Goal: Task Accomplishment & Management: Use online tool/utility

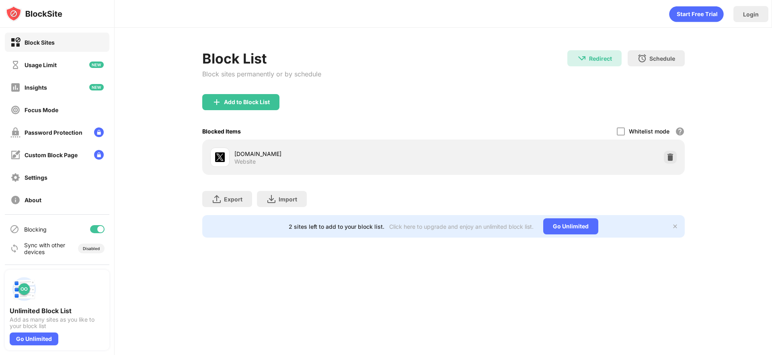
click at [666, 156] on img at bounding box center [670, 157] width 8 height 8
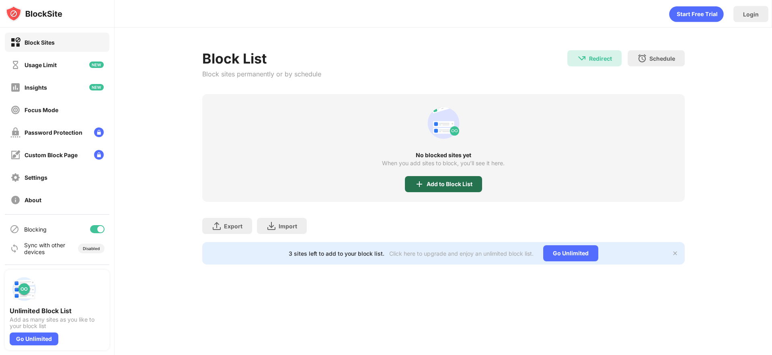
click at [432, 182] on div "Add to Block List" at bounding box center [450, 184] width 46 height 6
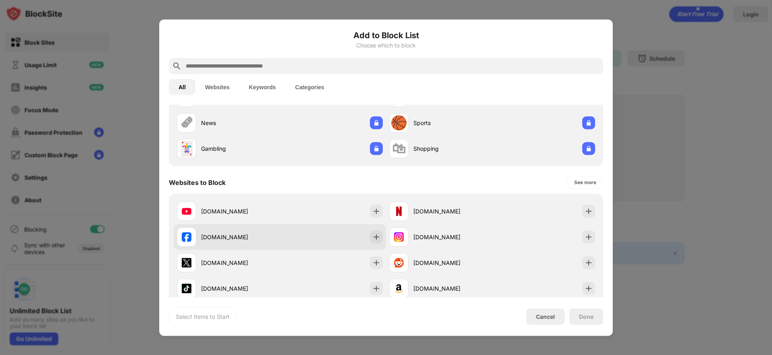
scroll to position [60, 0]
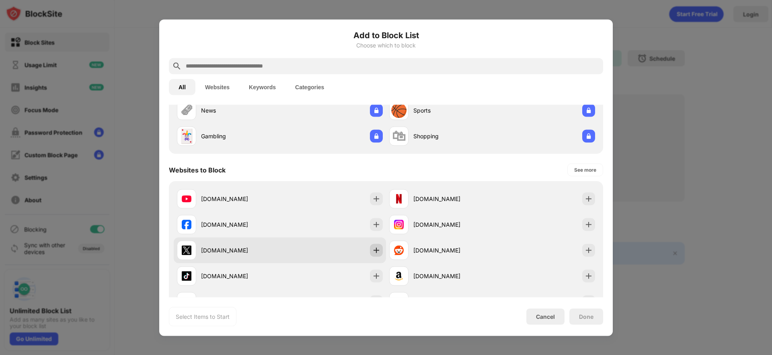
click at [378, 250] on img at bounding box center [376, 250] width 8 height 8
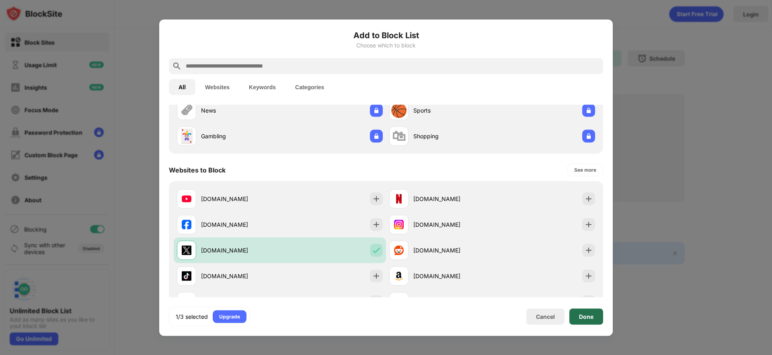
click at [591, 318] on div "Done" at bounding box center [586, 316] width 14 height 6
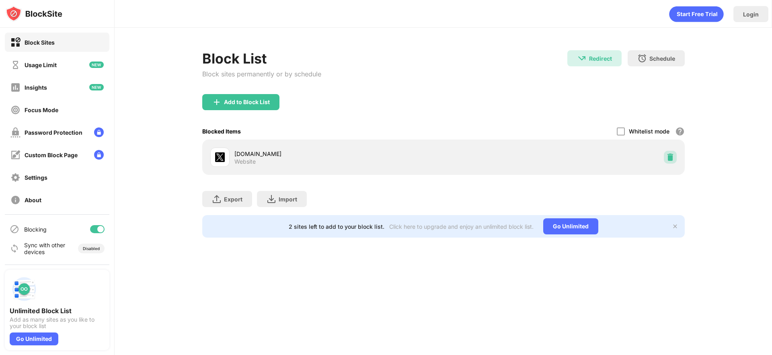
click at [670, 156] on img at bounding box center [670, 157] width 8 height 8
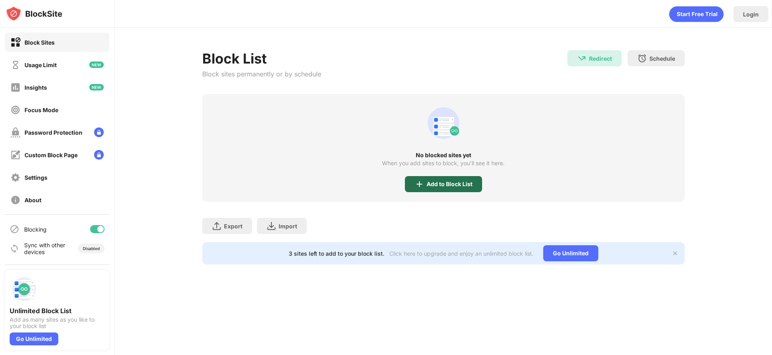
click at [433, 184] on div "Add to Block List" at bounding box center [450, 184] width 46 height 6
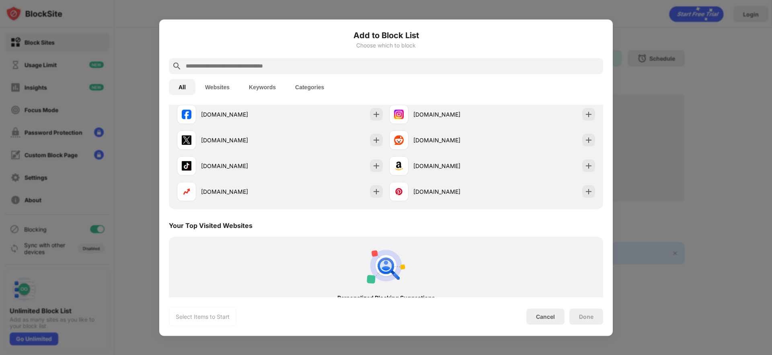
scroll to position [170, 0]
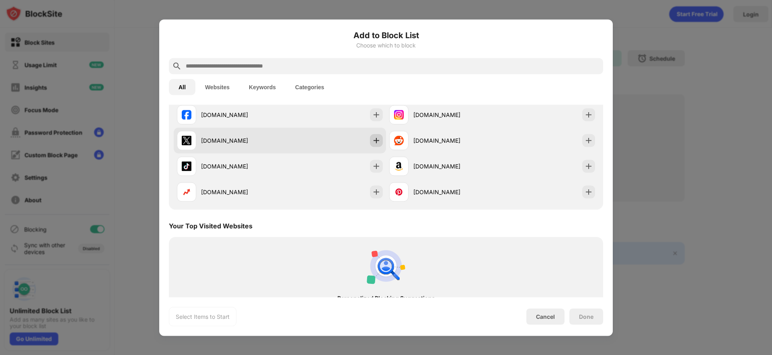
click at [380, 140] on img at bounding box center [376, 140] width 8 height 8
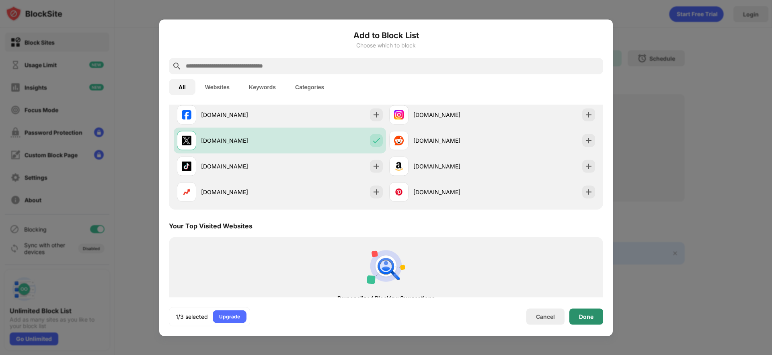
click at [586, 319] on div "Done" at bounding box center [586, 316] width 14 height 6
